Goal: Check status: Check status

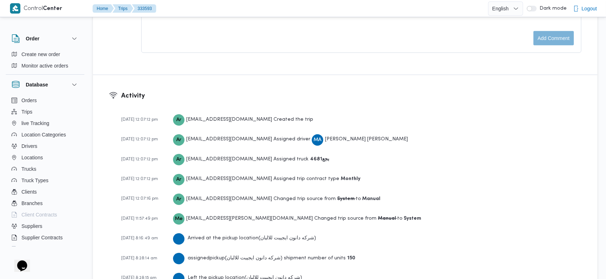
scroll to position [1117, 0]
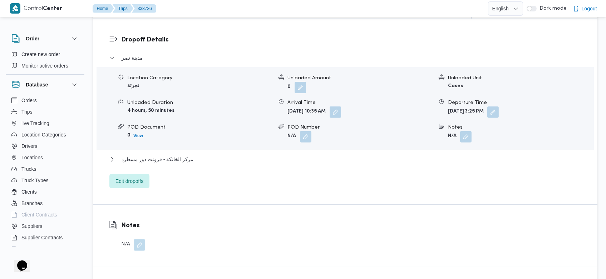
scroll to position [1103, 0]
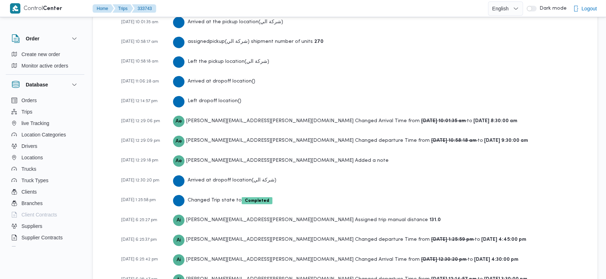
scroll to position [1204, 0]
